Goal: Task Accomplishment & Management: Use online tool/utility

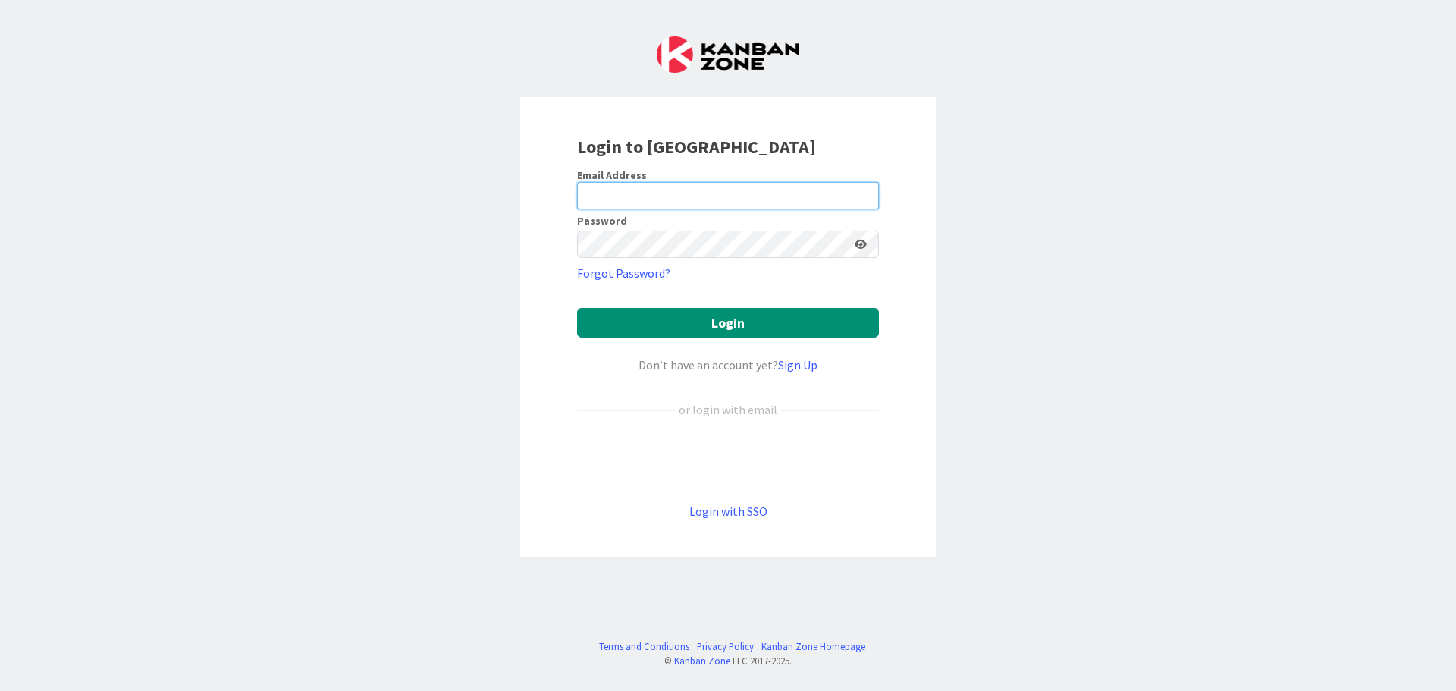
click at [598, 198] on input "email" at bounding box center [728, 195] width 302 height 27
type input "[EMAIL_ADDRESS][DOMAIN_NAME]"
click at [577, 308] on button "Login" at bounding box center [728, 323] width 302 height 30
